Goal: Information Seeking & Learning: Understand process/instructions

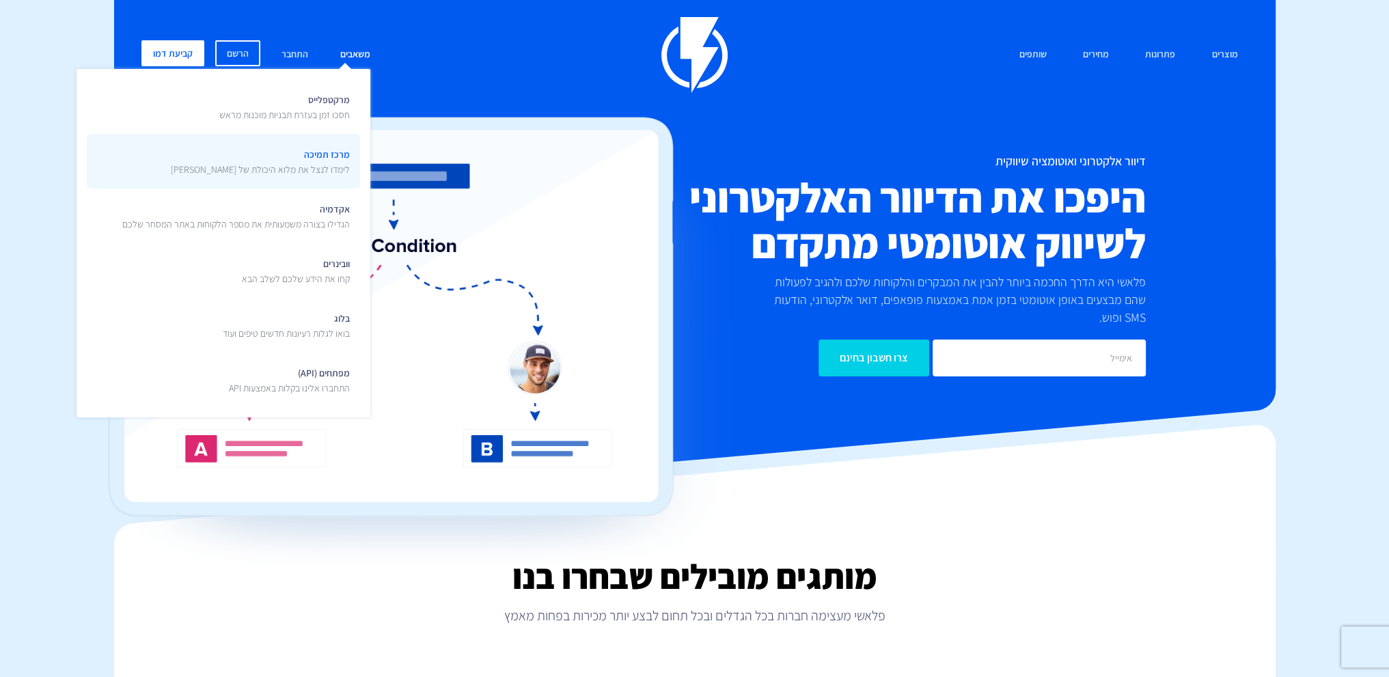
click at [309, 148] on span "מרכז תמיכה לימדו לנצל את מלוא היכולת של [PERSON_NAME]" at bounding box center [260, 160] width 179 height 32
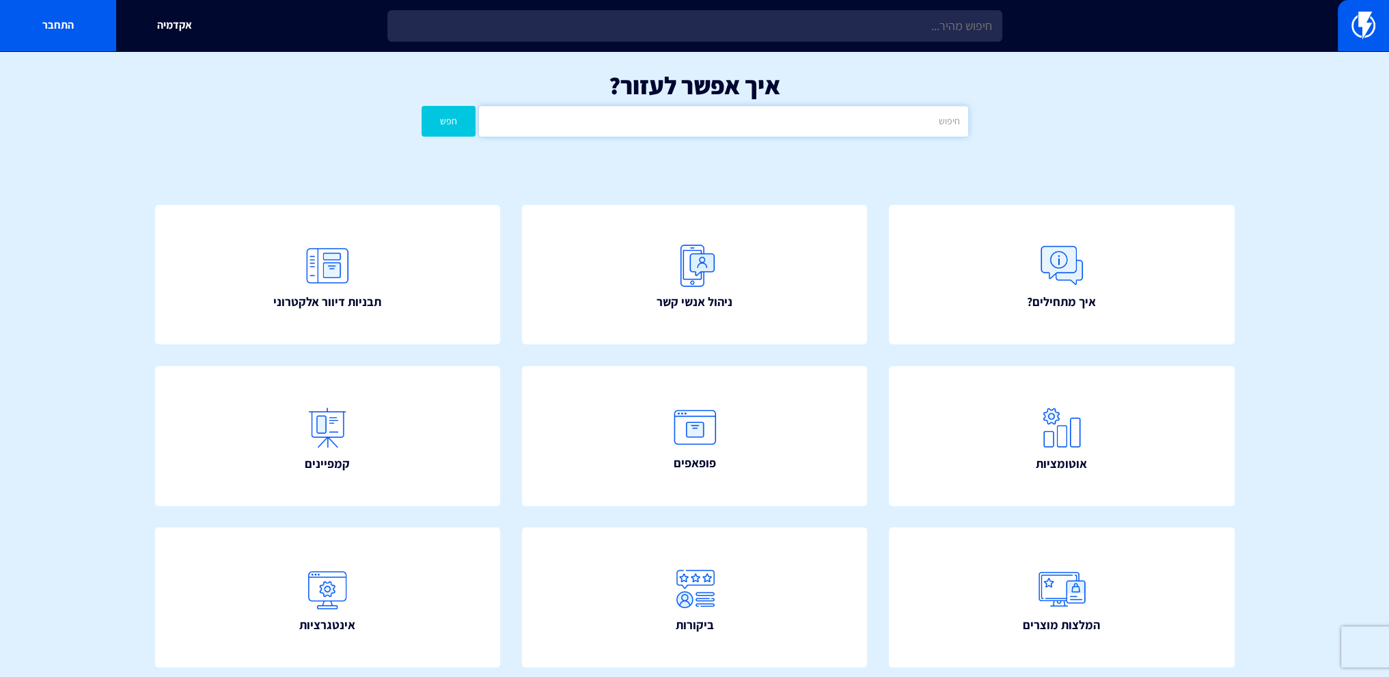
click at [711, 124] on input "text" at bounding box center [723, 121] width 489 height 31
type input "אימות"
click at [422, 106] on button "חפש" at bounding box center [449, 121] width 55 height 31
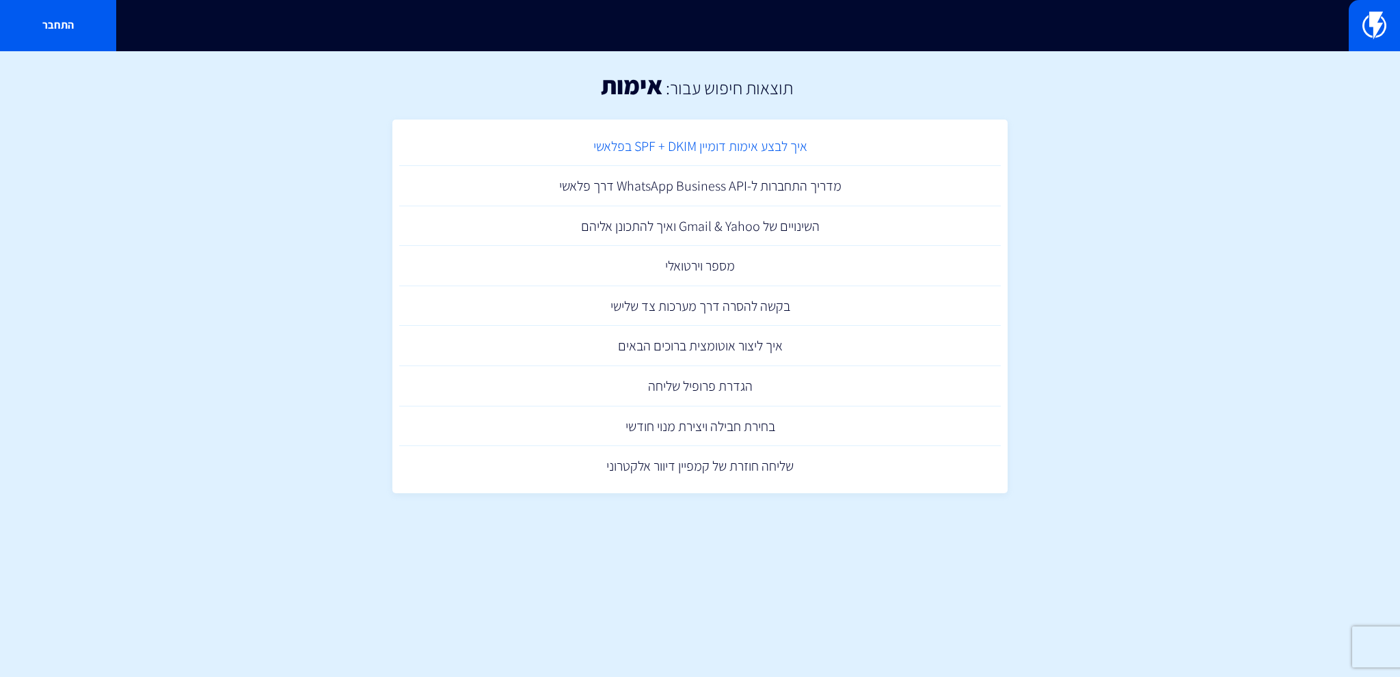
click at [715, 146] on link "איך לבצע אימות דומיין SPF + DKIM בפלאשי" at bounding box center [699, 146] width 601 height 40
